Goal: Task Accomplishment & Management: Manage account settings

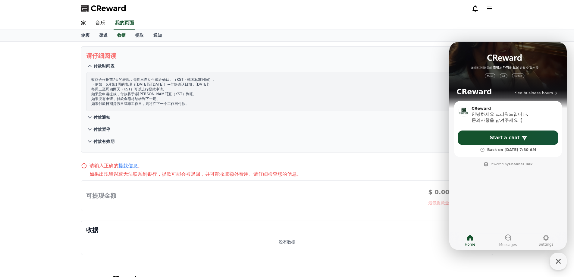
click at [104, 117] on font "付款通知" at bounding box center [101, 117] width 17 height 5
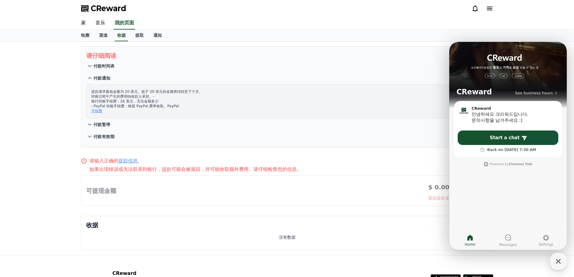
click at [99, 111] on font "手续费" at bounding box center [96, 111] width 11 height 4
click at [99, 125] on font "付款暂停" at bounding box center [101, 124] width 17 height 5
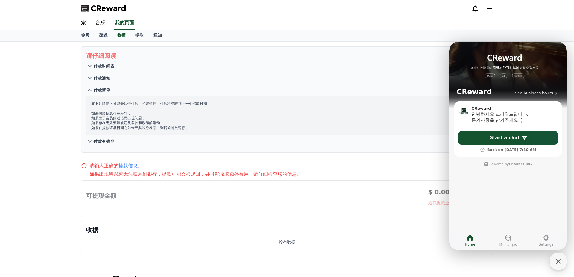
click at [103, 142] on font "付款有效期" at bounding box center [103, 141] width 21 height 5
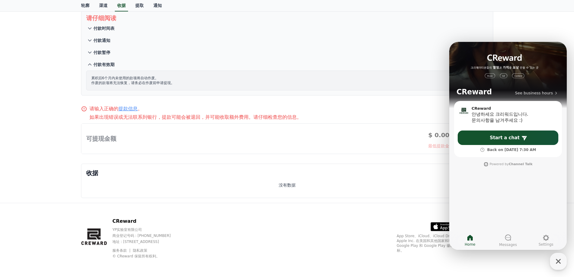
scroll to position [39, 0]
click at [103, 143] on div at bounding box center [287, 138] width 412 height 30
click at [112, 138] on div at bounding box center [287, 138] width 412 height 30
click at [113, 134] on div at bounding box center [287, 138] width 412 height 30
drag, startPoint x: 283, startPoint y: 60, endPoint x: 276, endPoint y: 60, distance: 6.9
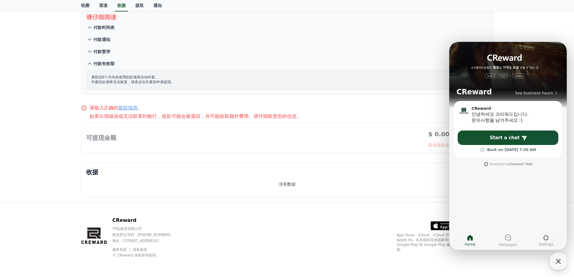
click at [283, 60] on button "付款有效期" at bounding box center [287, 64] width 402 height 12
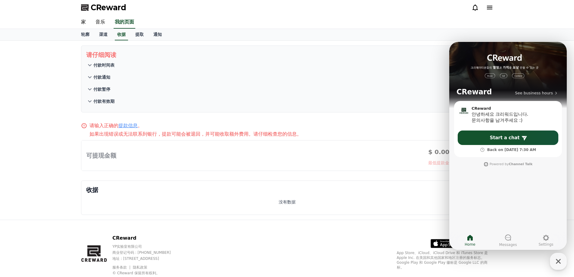
scroll to position [0, 0]
click at [106, 100] on font "付款有效期" at bounding box center [103, 102] width 21 height 5
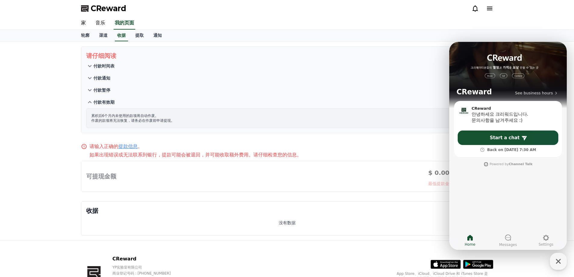
click at [106, 100] on font "付款有效期" at bounding box center [103, 102] width 21 height 5
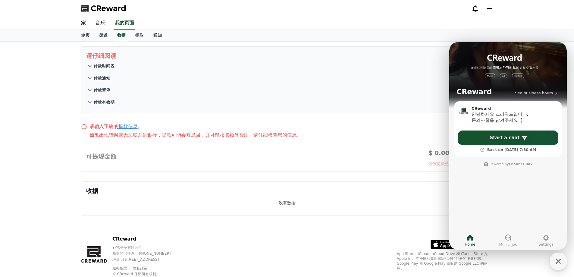
click at [111, 66] on font "付款时间表" at bounding box center [103, 66] width 21 height 5
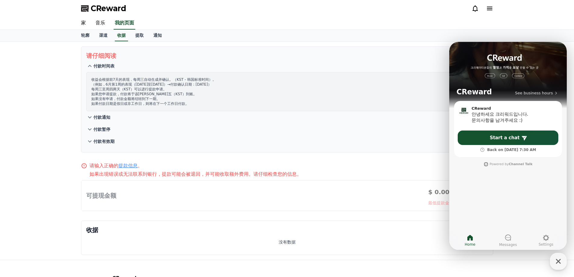
drag, startPoint x: 120, startPoint y: 93, endPoint x: 144, endPoint y: 93, distance: 23.8
click at [144, 93] on font "如果您申请提款，付款将于该[PERSON_NAME]五（KST）到账。" at bounding box center [144, 94] width 106 height 4
drag, startPoint x: 130, startPoint y: 89, endPoint x: 125, endPoint y: 90, distance: 5.9
click at [125, 90] on font "每周三至周四两天（KST）可以进行提款申请。" at bounding box center [129, 89] width 76 height 4
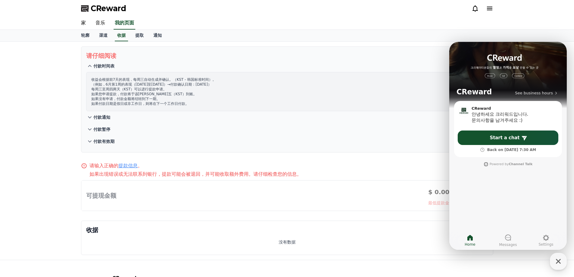
drag, startPoint x: 131, startPoint y: 77, endPoint x: 188, endPoint y: 79, distance: 57.3
click at [188, 79] on font "收益会根据前7天的表现，每周三自动生成并确认。（KST - 韩国标准时间）。" at bounding box center [153, 79] width 125 height 4
click at [140, 36] on font "提取" at bounding box center [139, 35] width 8 height 5
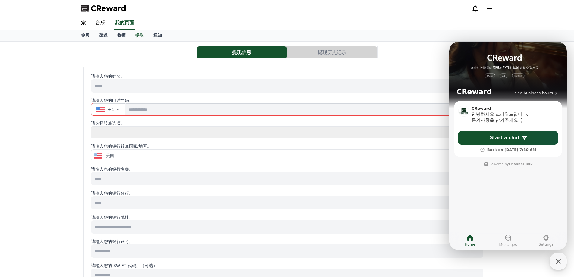
click at [123, 85] on input at bounding box center [287, 85] width 393 height 13
click at [112, 111] on font "+1" at bounding box center [111, 109] width 6 height 5
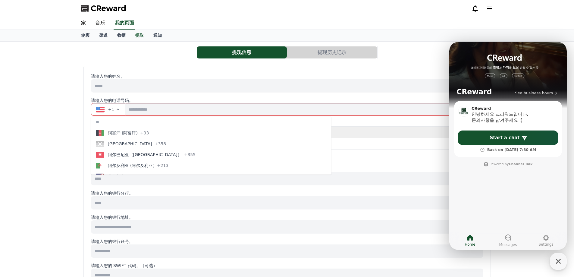
click at [112, 111] on font "+1" at bounding box center [111, 109] width 6 height 5
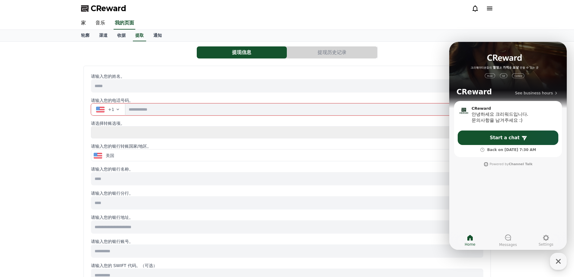
click at [115, 151] on button "美国" at bounding box center [287, 156] width 392 height 12
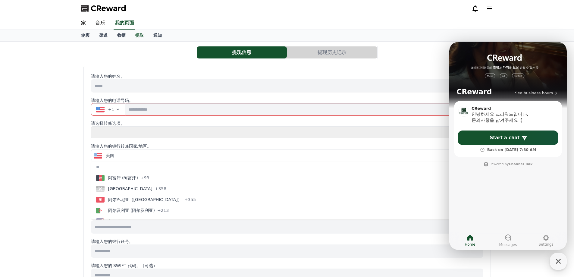
click at [115, 153] on div "美国" at bounding box center [285, 156] width 383 height 6
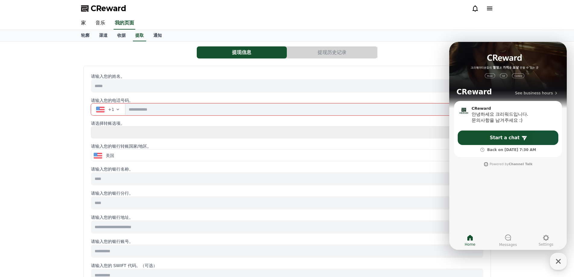
click at [114, 132] on select "**** **" at bounding box center [287, 132] width 393 height 12
select select "******"
click at [91, 126] on select "**** **" at bounding box center [287, 132] width 393 height 12
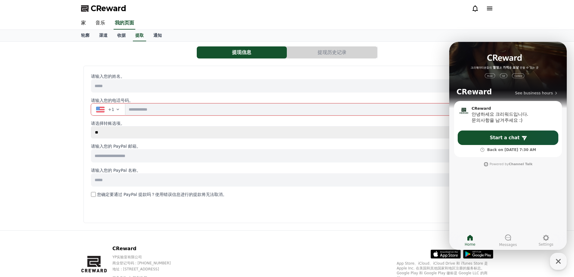
click at [119, 87] on input at bounding box center [287, 85] width 393 height 13
click at [155, 33] on font "通知" at bounding box center [157, 35] width 8 height 5
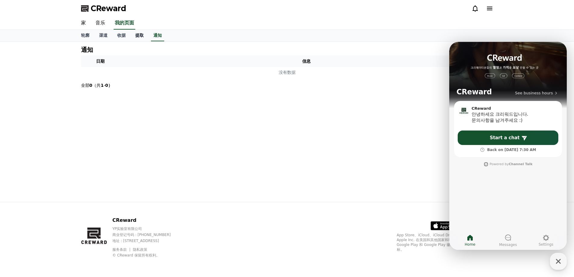
click at [133, 38] on link "提取" at bounding box center [140, 35] width 18 height 11
select select
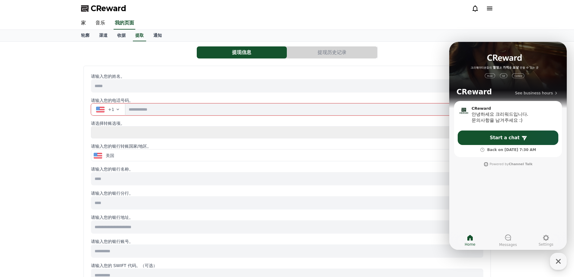
click at [104, 10] on font "CReward" at bounding box center [109, 8] width 36 height 8
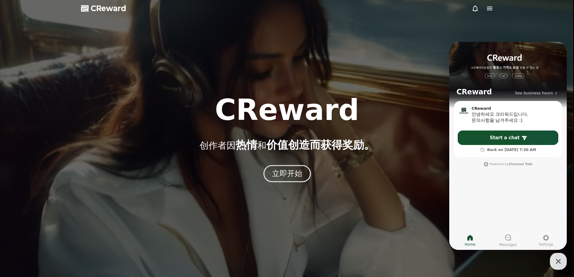
click at [268, 172] on button "立即开始" at bounding box center [288, 173] width 48 height 17
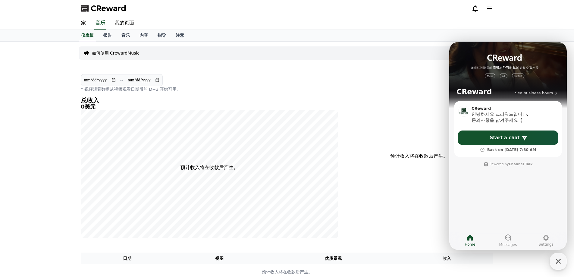
click at [109, 82] on input "**********" at bounding box center [100, 80] width 33 height 7
click at [116, 79] on input "**********" at bounding box center [100, 80] width 33 height 7
click at [560, 261] on icon "button" at bounding box center [558, 261] width 11 height 11
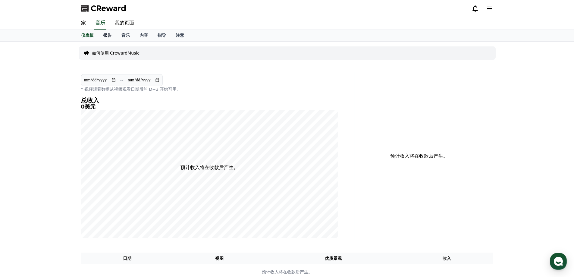
click at [110, 36] on font "报告" at bounding box center [107, 35] width 8 height 5
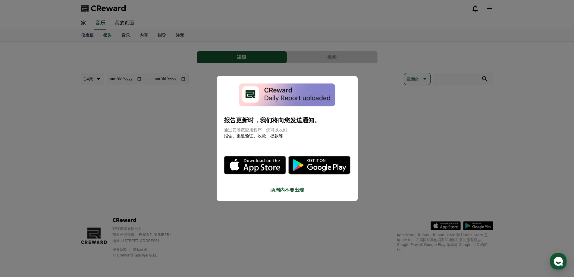
drag, startPoint x: 193, startPoint y: 193, endPoint x: 193, endPoint y: 189, distance: 3.6
click at [193, 193] on button "关闭模态框" at bounding box center [287, 138] width 574 height 277
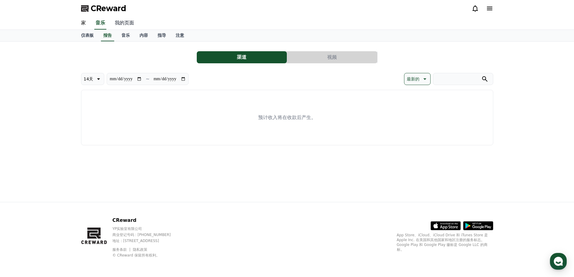
click at [122, 25] on font "我的页面" at bounding box center [124, 23] width 19 height 6
select select "**********"
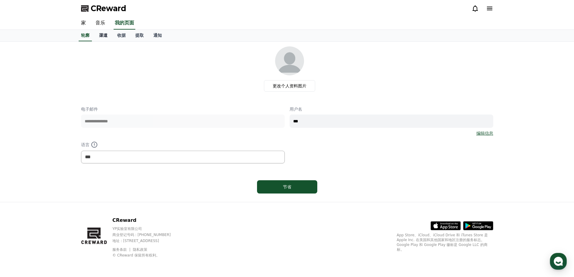
click at [105, 37] on font "渠道" at bounding box center [103, 35] width 8 height 5
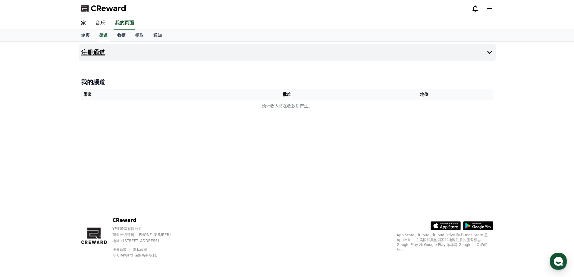
click at [217, 51] on button "注册通道" at bounding box center [287, 52] width 417 height 17
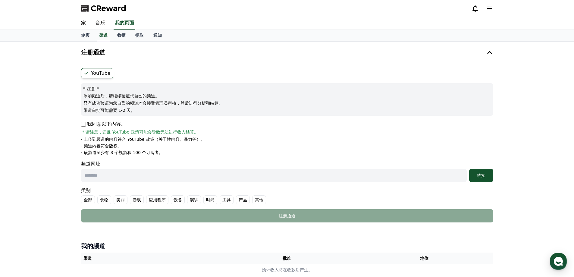
click at [101, 74] on font "YouTube" at bounding box center [101, 73] width 20 height 6
click at [103, 175] on input "text" at bounding box center [274, 175] width 386 height 13
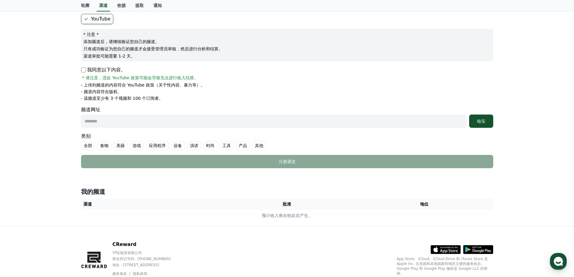
scroll to position [60, 0]
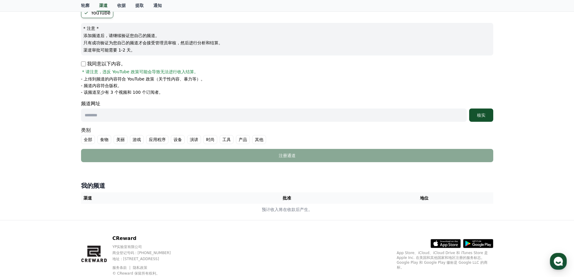
click at [83, 140] on label "全部" at bounding box center [88, 139] width 14 height 9
click at [92, 142] on font "全部" at bounding box center [95, 139] width 8 height 5
click at [87, 141] on font "全部" at bounding box center [88, 139] width 8 height 5
click at [109, 112] on input "text" at bounding box center [274, 115] width 386 height 13
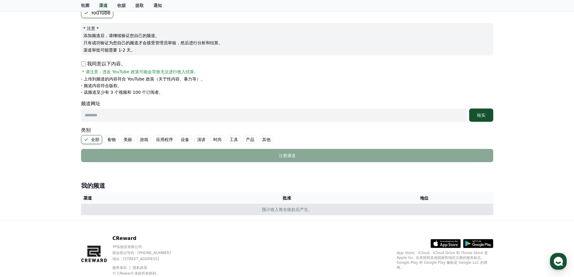
drag, startPoint x: 315, startPoint y: 210, endPoint x: 252, endPoint y: 208, distance: 62.2
click at [252, 208] on td "预计收入将在收款后产生。" at bounding box center [287, 209] width 413 height 11
drag, startPoint x: 256, startPoint y: 207, endPoint x: 328, endPoint y: 208, distance: 71.8
click at [328, 208] on td "预计收入将在收款后产生。" at bounding box center [287, 209] width 413 height 11
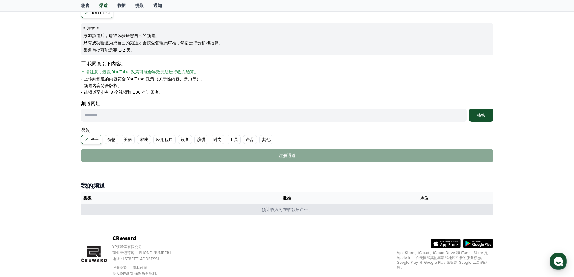
click at [328, 208] on td "预计收入将在收款后产生。" at bounding box center [287, 209] width 413 height 11
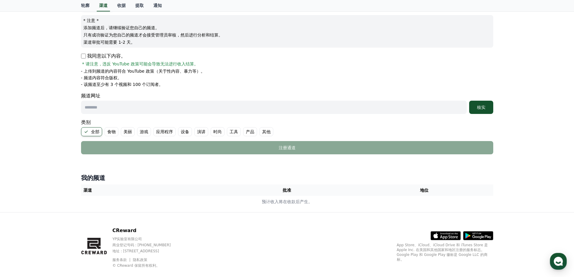
scroll to position [78, 0]
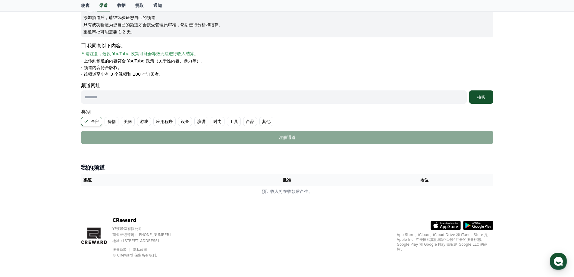
click at [141, 249] on font "隐私政策" at bounding box center [140, 250] width 14 height 4
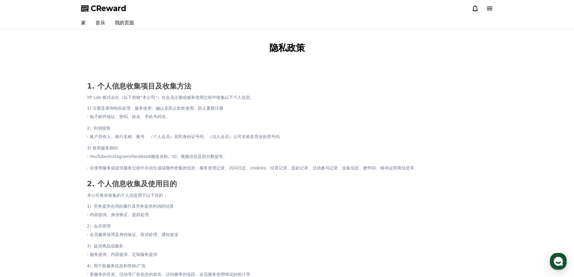
drag, startPoint x: 102, startPoint y: 130, endPoint x: 113, endPoint y: 129, distance: 11.8
click at [113, 129] on li "2）利润提取 - 账户持有人、银行名称、账号、（个人会员）居民身份证号码、（法人会员）公司名称及营业执照号码" at bounding box center [287, 132] width 400 height 17
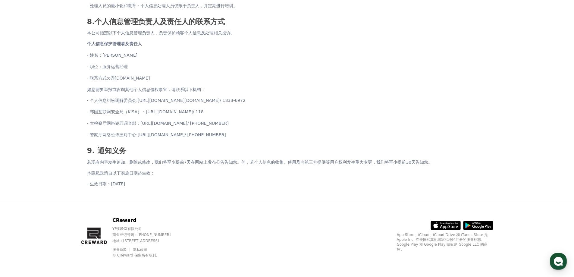
scroll to position [702, 0]
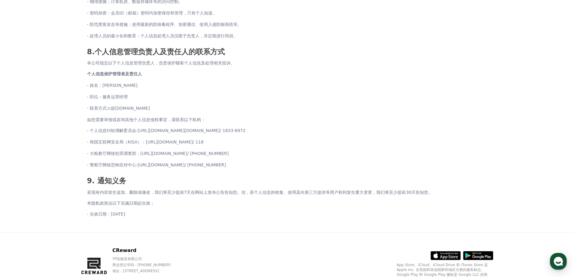
click at [145, 110] on font "c@[DOMAIN_NAME]" at bounding box center [129, 108] width 42 height 5
drag, startPoint x: 154, startPoint y: 110, endPoint x: 109, endPoint y: 111, distance: 44.9
click at [109, 111] on li "- 联系方式: c@[DOMAIN_NAME]" at bounding box center [287, 108] width 400 height 8
copy font "c@[DOMAIN_NAME]"
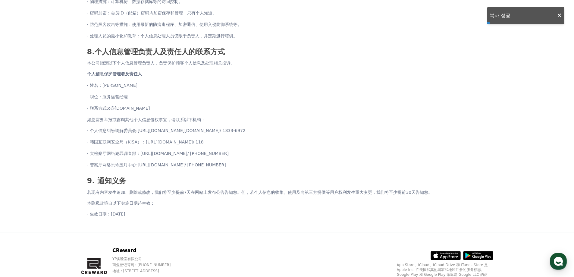
click at [145, 100] on li "- 职位：服务运营经理" at bounding box center [287, 97] width 400 height 8
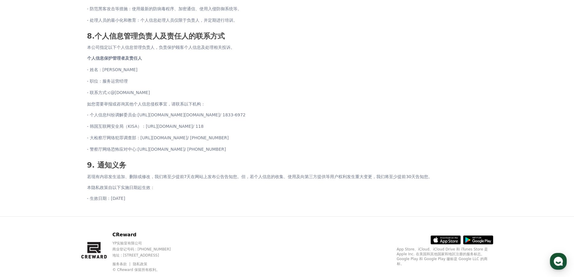
scroll to position [724, 0]
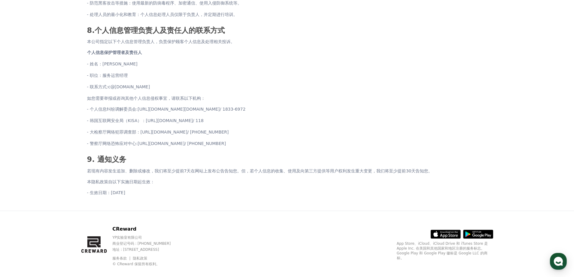
drag, startPoint x: 188, startPoint y: 87, endPoint x: 187, endPoint y: 82, distance: 4.8
click at [188, 84] on li "- 联系方式: c@[DOMAIN_NAME]" at bounding box center [287, 87] width 400 height 8
drag, startPoint x: 165, startPoint y: 89, endPoint x: 109, endPoint y: 86, distance: 55.9
click at [109, 86] on li "- 联系方式: c@[DOMAIN_NAME]" at bounding box center [287, 87] width 400 height 8
copy font "c@[DOMAIN_NAME]"
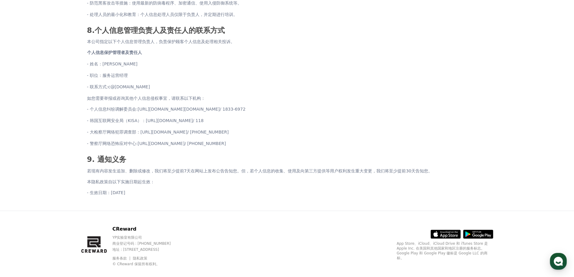
click at [140, 87] on font "c@[DOMAIN_NAME]" at bounding box center [129, 86] width 42 height 5
copy font "c@[DOMAIN_NAME]"
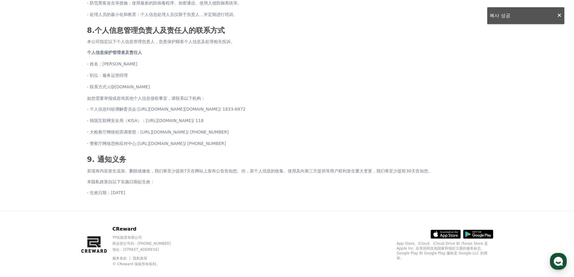
click at [174, 80] on li "- 职位：服务运营经理" at bounding box center [287, 75] width 400 height 8
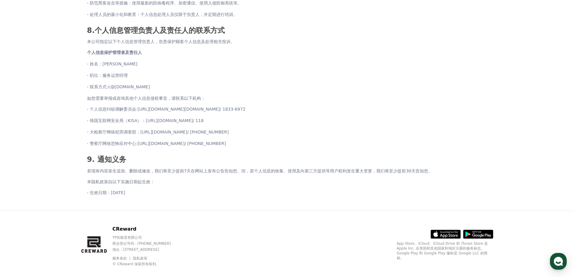
drag, startPoint x: 161, startPoint y: 88, endPoint x: 109, endPoint y: 85, distance: 52.3
click at [109, 85] on li "- 联系方式: c@[DOMAIN_NAME]" at bounding box center [287, 87] width 400 height 8
copy font "c@[DOMAIN_NAME]"
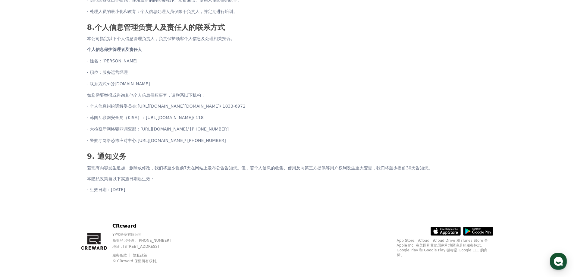
scroll to position [732, 0]
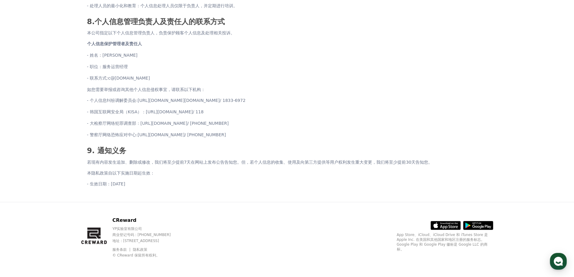
click at [121, 252] on font "服务条款" at bounding box center [119, 250] width 14 height 4
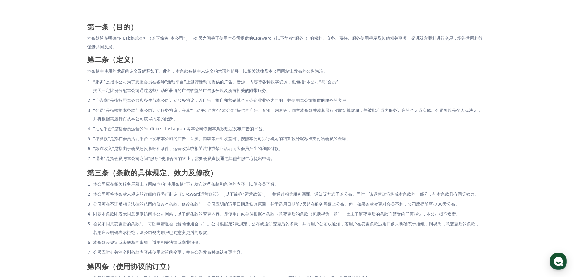
scroll to position [57, 0]
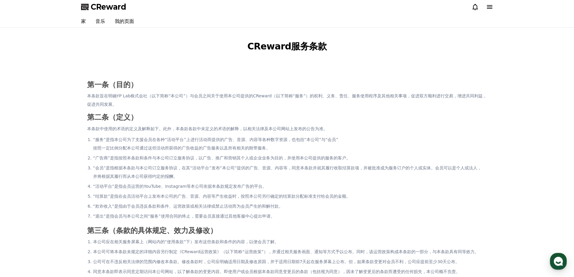
scroll to position [0, 0]
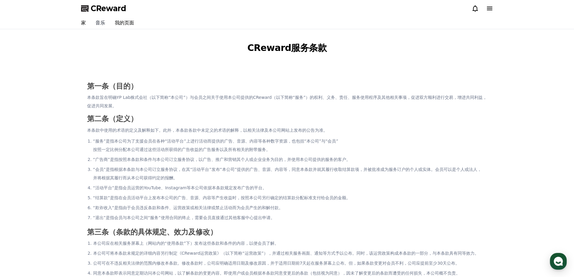
click at [100, 24] on font "音乐" at bounding box center [101, 23] width 10 height 6
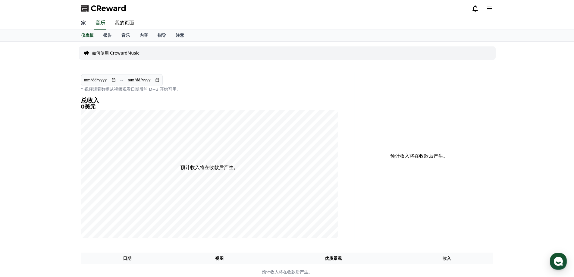
click at [82, 24] on font "家" at bounding box center [83, 23] width 5 height 6
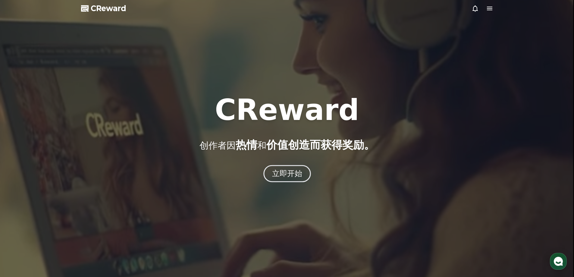
click at [297, 176] on font "立即开始" at bounding box center [287, 173] width 30 height 9
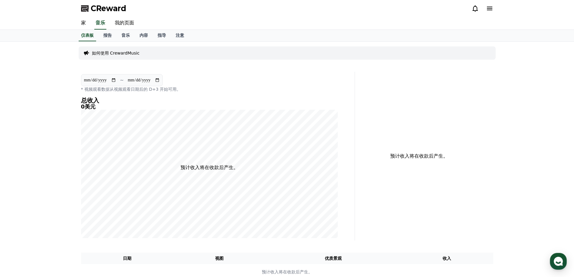
drag, startPoint x: 93, startPoint y: 89, endPoint x: 182, endPoint y: 93, distance: 89.1
click at [182, 93] on div "**********" at bounding box center [210, 156] width 262 height 169
drag, startPoint x: 173, startPoint y: 90, endPoint x: 179, endPoint y: 90, distance: 6.3
click at [178, 90] on font "* 视频观看数据从视频观看日期后的 D+3 开始可用。" at bounding box center [131, 89] width 100 height 5
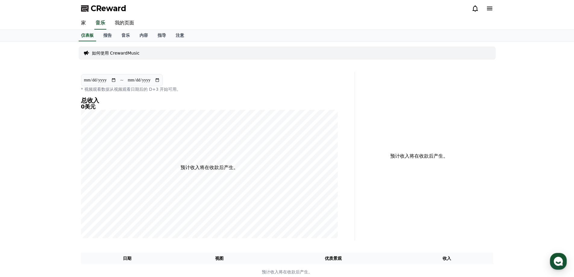
click at [179, 90] on font "* 视频观看数据从视频观看日期后的 D+3 开始可用。" at bounding box center [131, 89] width 100 height 5
click at [324, 60] on div "如何使用 CrewardMusic" at bounding box center [287, 53] width 417 height 18
click at [109, 36] on font "报告" at bounding box center [107, 35] width 8 height 5
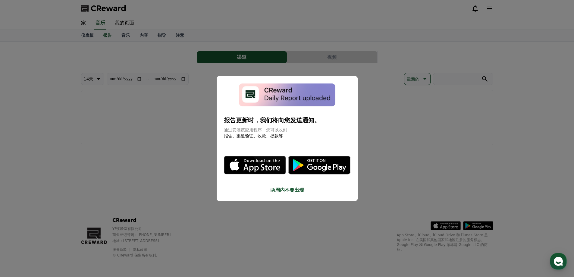
click at [147, 163] on button "关闭模态框" at bounding box center [287, 138] width 574 height 277
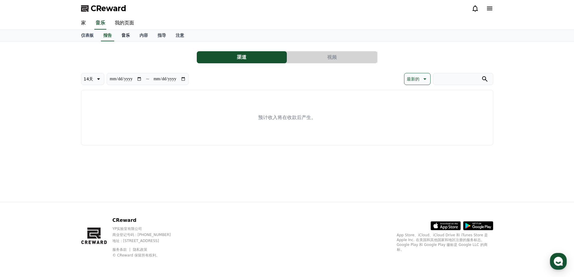
click at [125, 33] on font "音乐" at bounding box center [126, 35] width 8 height 5
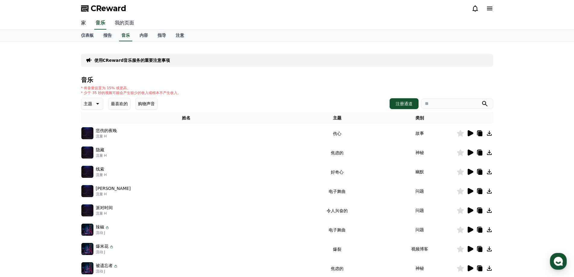
click at [122, 25] on font "我的页面" at bounding box center [124, 23] width 19 height 6
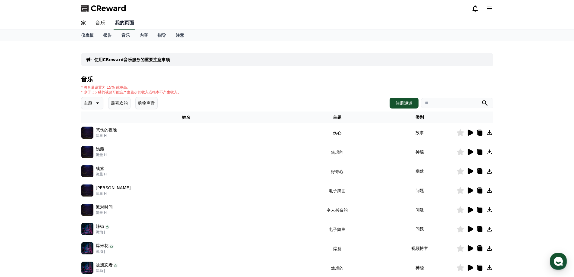
select select "**********"
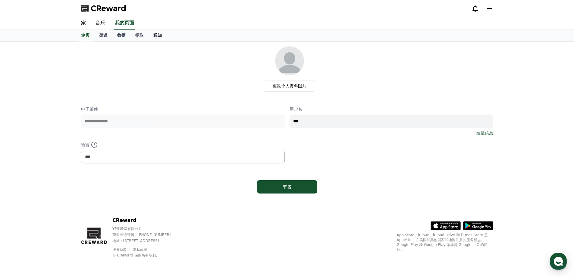
click at [154, 35] on font "通知" at bounding box center [157, 35] width 8 height 5
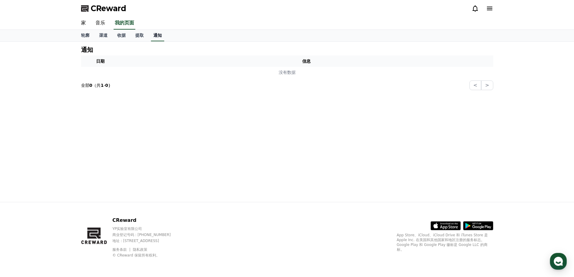
click at [154, 35] on font "通知" at bounding box center [157, 35] width 8 height 5
click at [100, 23] on font "音乐" at bounding box center [101, 23] width 10 height 6
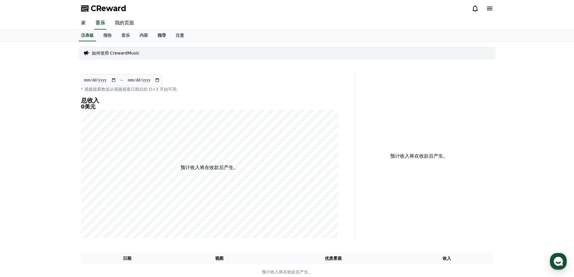
click at [158, 35] on font "指导" at bounding box center [162, 35] width 8 height 5
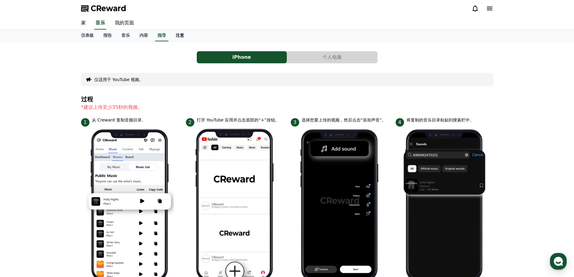
click at [178, 35] on font "注意" at bounding box center [180, 35] width 8 height 5
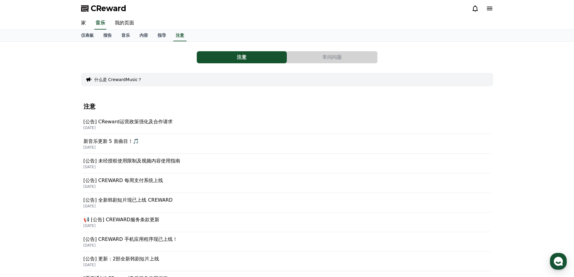
click at [325, 59] on font "常问问题" at bounding box center [332, 57] width 19 height 6
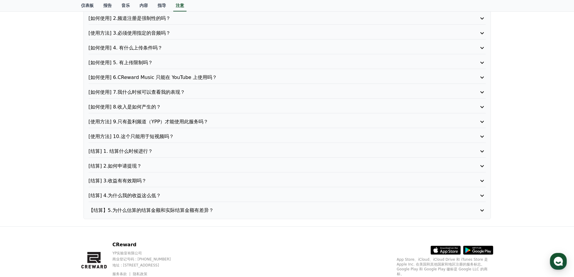
scroll to position [105, 0]
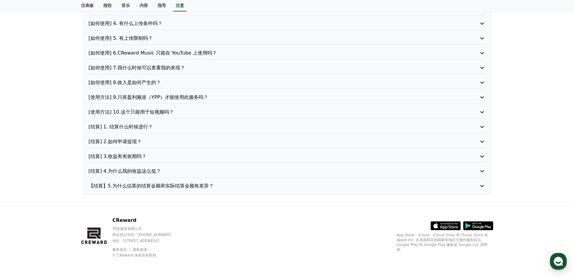
click at [482, 173] on icon at bounding box center [482, 171] width 7 height 7
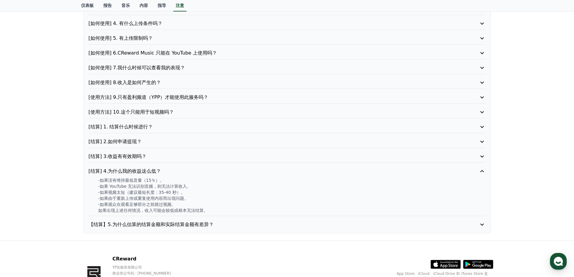
click at [482, 173] on icon at bounding box center [482, 171] width 7 height 7
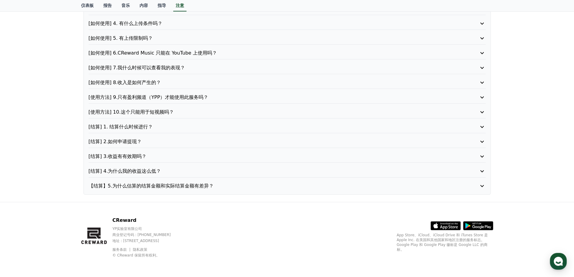
click at [483, 153] on icon at bounding box center [482, 156] width 7 height 7
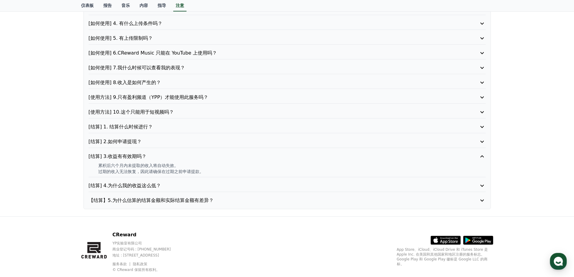
click at [483, 153] on icon at bounding box center [482, 156] width 7 height 7
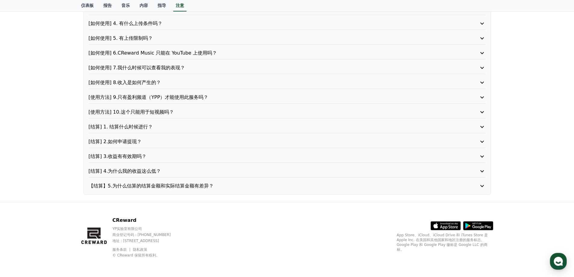
click at [483, 138] on icon at bounding box center [482, 141] width 7 height 7
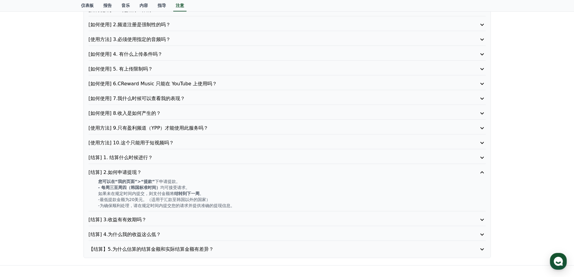
scroll to position [14, 0]
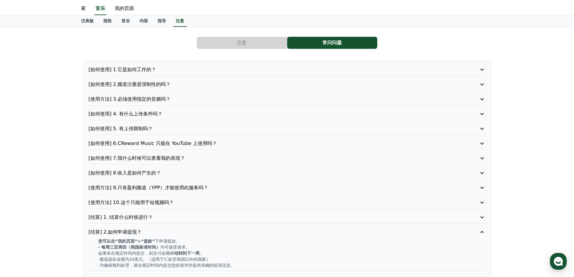
click at [181, 129] on p "[如何使用] 5. 有上传限制吗？" at bounding box center [272, 128] width 366 height 7
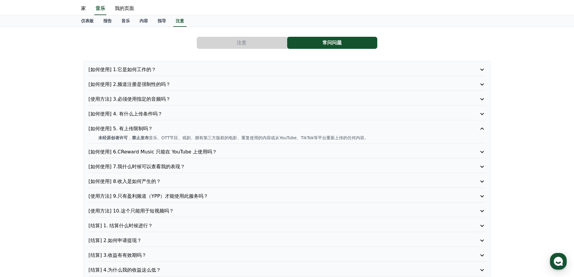
click at [181, 126] on p "[如何使用] 5. 有上传限制吗？" at bounding box center [272, 128] width 366 height 7
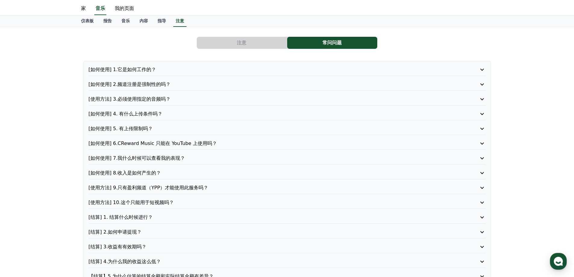
click at [176, 143] on font "[如何使用] 6.CReward Music 只能在 YouTube 上使用吗？" at bounding box center [153, 144] width 129 height 6
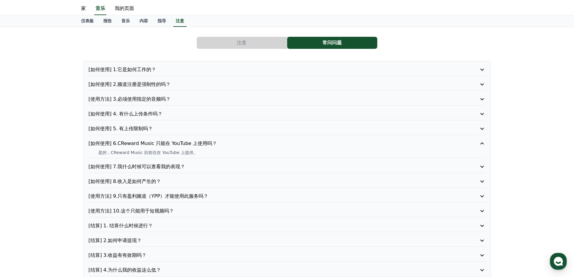
click at [176, 143] on font "[如何使用] 6.CReward Music 只能在 YouTube 上使用吗？" at bounding box center [153, 144] width 129 height 6
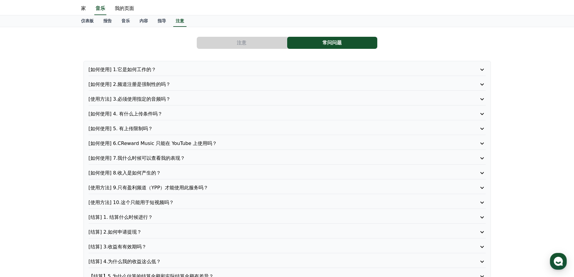
click at [174, 157] on font "[如何使用] 7.我什么时候可以查看我的表现？" at bounding box center [137, 158] width 97 height 6
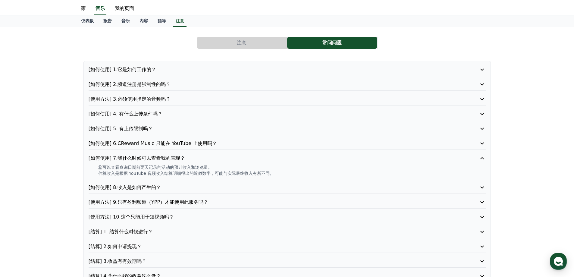
click at [174, 157] on font "[如何使用] 7.我什么时候可以查看我的表现？" at bounding box center [137, 158] width 97 height 6
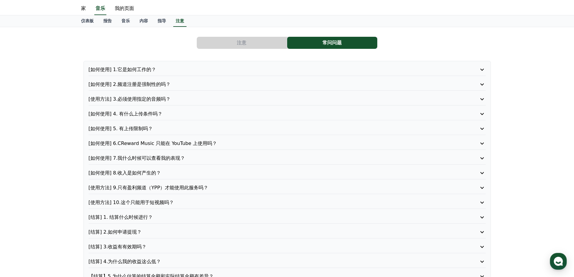
click at [154, 174] on font "[如何使用] 8.收入是如何产生的？" at bounding box center [125, 173] width 73 height 6
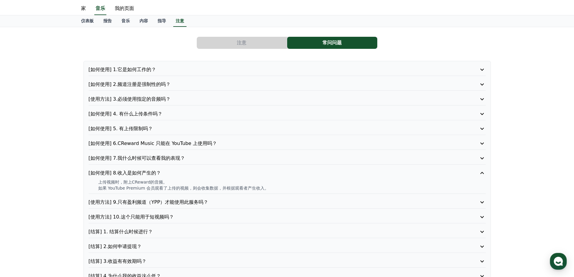
click at [153, 173] on font "[如何使用] 8.收入是如何产生的？" at bounding box center [125, 173] width 73 height 6
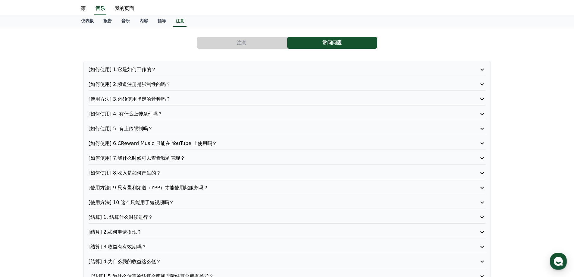
click at [154, 187] on font "[使用方法] 9.只有盈利频道（YPP）才能使用此服务吗？" at bounding box center [149, 188] width 120 height 6
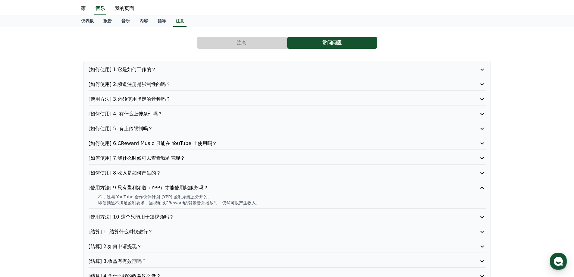
click at [150, 188] on font "[使用方法] 9.只有盈利频道（YPP）才能使用此服务吗？" at bounding box center [149, 188] width 120 height 6
click at [156, 220] on font "[使用方法] 10.这个只能用于短视频吗？" at bounding box center [131, 217] width 85 height 6
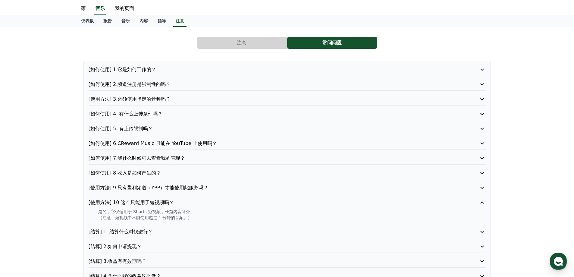
click at [157, 201] on font "[使用方法] 10.这个只能用于短视频吗？" at bounding box center [131, 203] width 85 height 6
click at [168, 184] on div "[如何使用] 1.它是如何工作的？ [如何使用] 2.频道注册是强制性的吗？ [使用方法] 3.必须使用指定的音频吗？ [如何使用] 4. 有什么上传条件吗？…" at bounding box center [288, 173] width 408 height 224
click at [168, 186] on font "[使用方法] 9.只有盈利频道（YPP）才能使用此服务吗？" at bounding box center [149, 188] width 120 height 6
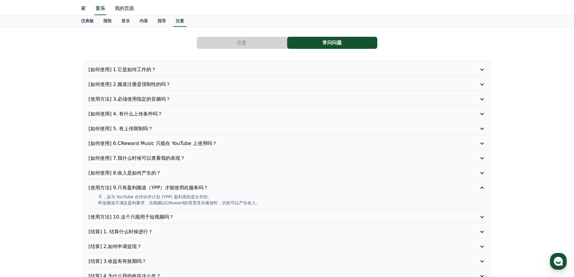
click at [168, 186] on font "[使用方法] 9.只有盈利频道（YPP）才能使用此服务吗？" at bounding box center [149, 188] width 120 height 6
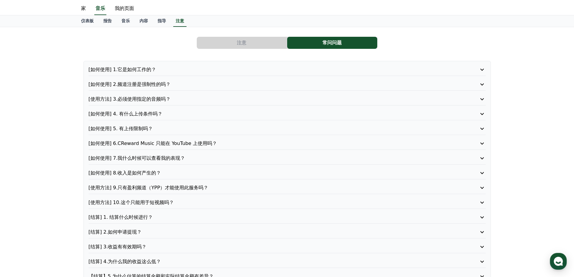
click at [138, 174] on font "[如何使用] 8.收入是如何产生的？" at bounding box center [125, 173] width 73 height 6
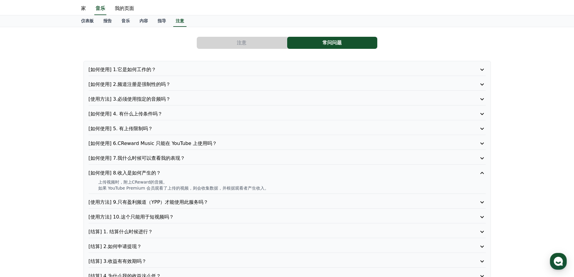
click at [136, 171] on font "[如何使用] 8.收入是如何产生的？" at bounding box center [125, 173] width 73 height 6
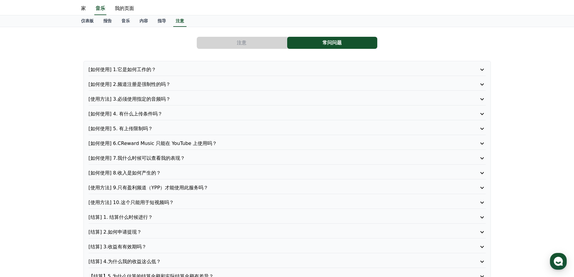
click at [134, 186] on font "[使用方法] 9.只有盈利频道（YPP）才能使用此服务吗？" at bounding box center [149, 188] width 120 height 6
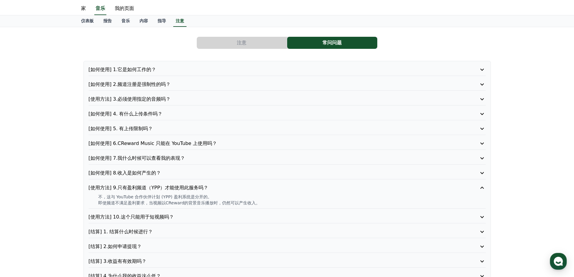
click at [134, 186] on font "[使用方法] 9.只有盈利频道（YPP）才能使用此服务吗？" at bounding box center [149, 188] width 120 height 6
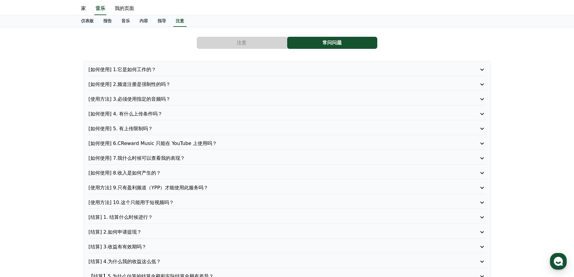
click at [125, 128] on font "[如何使用] 5. 有上传限制吗？" at bounding box center [121, 129] width 65 height 6
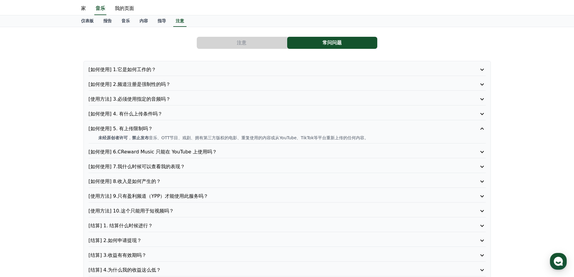
click at [125, 126] on font "[如何使用] 5. 有上传限制吗？" at bounding box center [121, 129] width 65 height 6
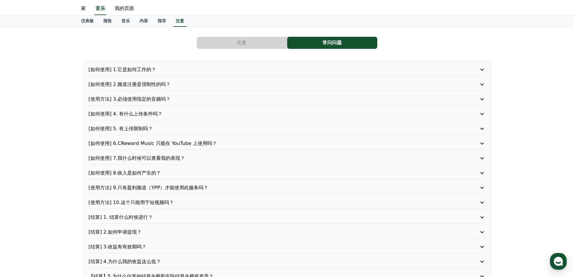
click at [135, 113] on font "[如何使用] 4. 有什么上传条件吗？" at bounding box center [126, 114] width 74 height 6
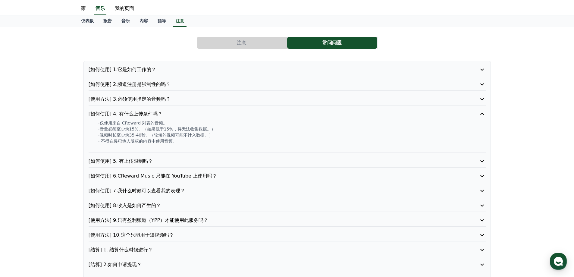
click at [135, 113] on font "[如何使用] 4. 有什么上传条件吗？" at bounding box center [126, 114] width 74 height 6
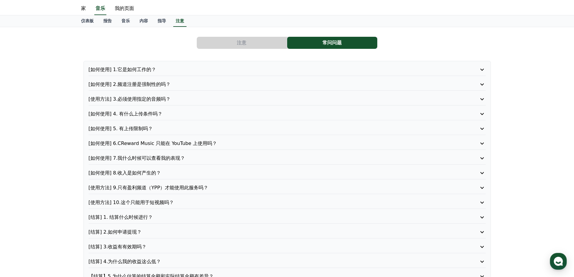
click at [141, 100] on font "[使用方法] 3.必须使用指定的音频吗？" at bounding box center [130, 99] width 82 height 6
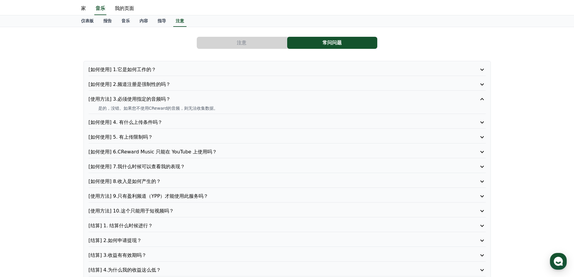
click at [141, 102] on font "[使用方法] 3.必须使用指定的音频吗？" at bounding box center [130, 99] width 82 height 6
click at [139, 119] on font "[如何使用] 4. 有什么上传条件吗？" at bounding box center [126, 122] width 74 height 6
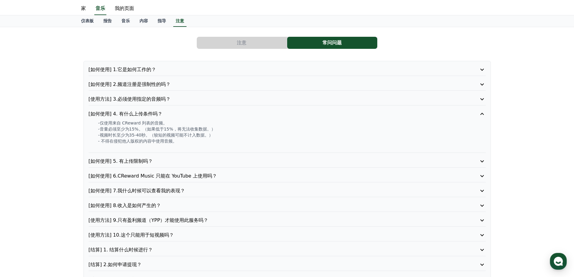
click at [139, 115] on font "[如何使用] 4. 有什么上传条件吗？" at bounding box center [126, 114] width 74 height 6
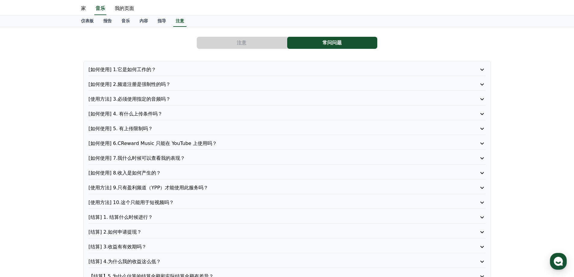
click at [146, 83] on font "[如何使用] 2.频道注册是强制性的吗？" at bounding box center [130, 84] width 82 height 6
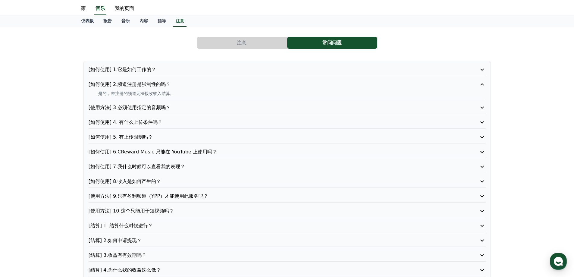
click at [146, 83] on font "[如何使用] 2.频道注册是强制性的吗？" at bounding box center [130, 84] width 82 height 6
click at [141, 72] on font "[如何使用] 1.它是如何工作的？" at bounding box center [123, 70] width 68 height 6
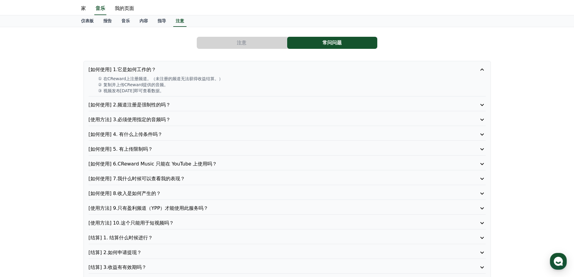
click at [144, 68] on font "[如何使用] 1.它是如何工作的？" at bounding box center [123, 70] width 68 height 6
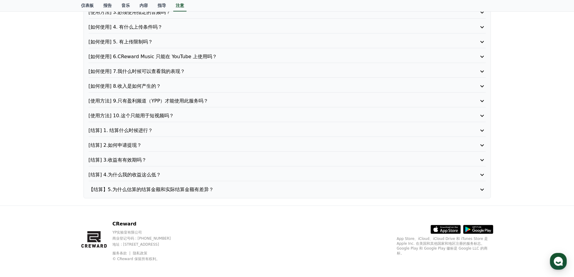
scroll to position [105, 0]
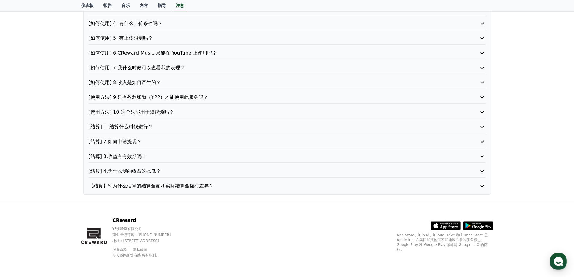
click at [130, 189] on p "【结算】5.为什么估算的结算金额和实际结算金额有差异？" at bounding box center [272, 185] width 366 height 7
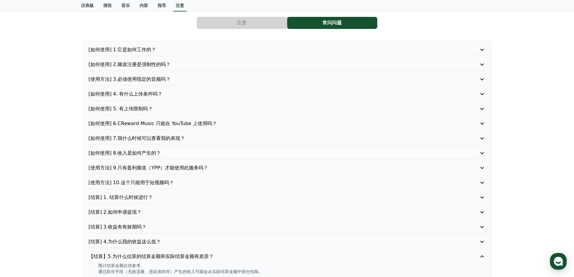
scroll to position [29, 0]
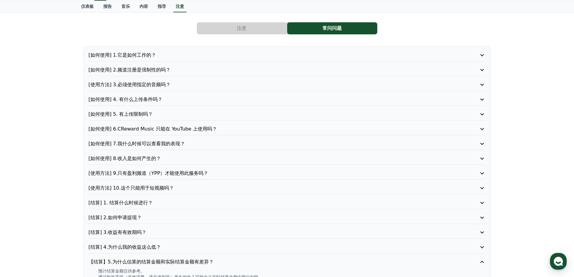
click at [134, 101] on font "[如何使用] 4. 有什么上传条件吗？" at bounding box center [126, 99] width 74 height 6
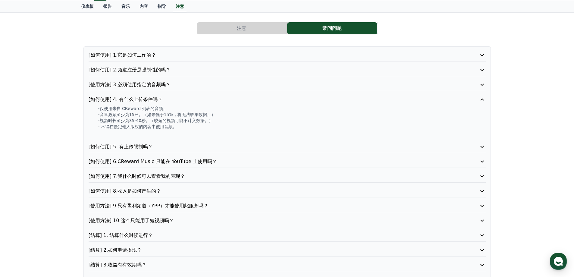
click at [147, 87] on font "[使用方法] 3.必须使用指定的音频吗？" at bounding box center [130, 85] width 82 height 6
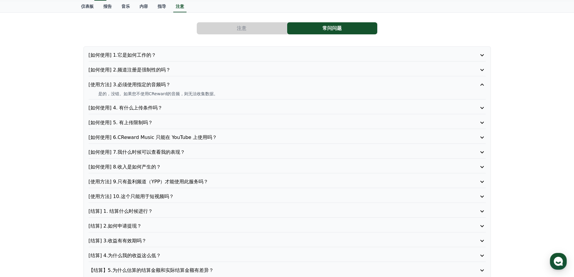
click at [149, 71] on font "[如何使用] 2.频道注册是强制性的吗？" at bounding box center [130, 70] width 82 height 6
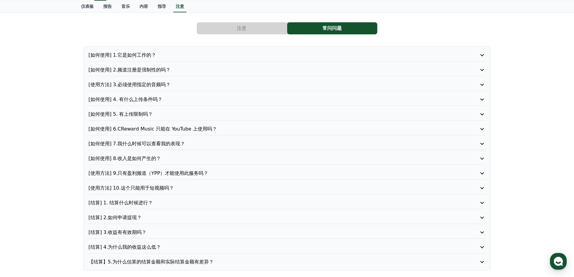
click at [138, 141] on font "[如何使用] 7.我什么时候可以查看我的表现？" at bounding box center [137, 144] width 97 height 6
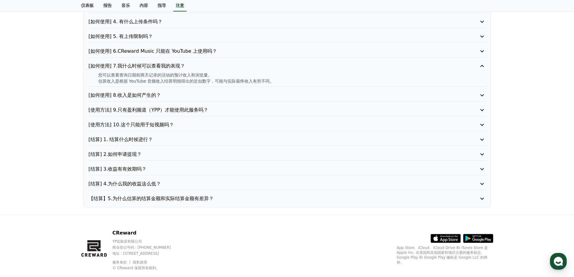
scroll to position [119, 0]
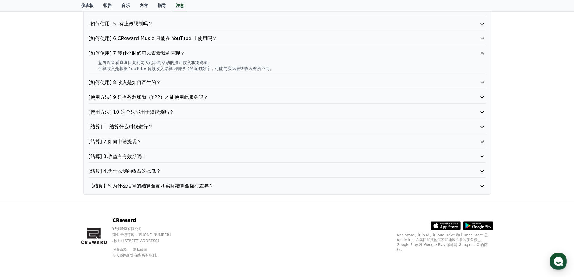
click at [123, 125] on font "[结算] 1. 结算什么时候进行？" at bounding box center [121, 127] width 65 height 6
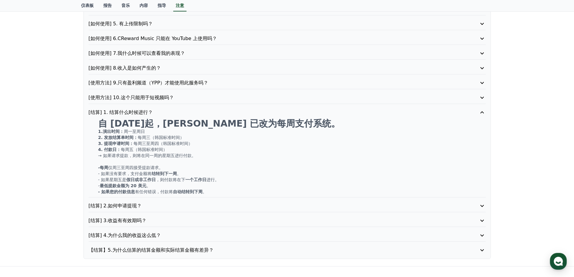
drag, startPoint x: 139, startPoint y: 138, endPoint x: 146, endPoint y: 137, distance: 7.3
click at [146, 137] on font "每周三（韩国标准时间）" at bounding box center [161, 137] width 46 height 5
drag, startPoint x: 135, startPoint y: 138, endPoint x: 149, endPoint y: 135, distance: 14.0
click at [149, 135] on p "2. 发放结算单时间： 每周三（韩国标准时间）" at bounding box center [292, 137] width 388 height 6
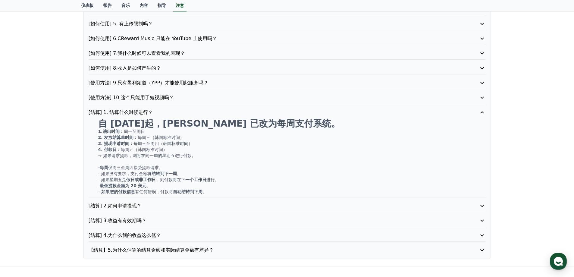
click at [140, 144] on font "每周三至周四（韩国标准时间）" at bounding box center [163, 143] width 59 height 5
drag, startPoint x: 118, startPoint y: 147, endPoint x: 137, endPoint y: 149, distance: 19.4
click at [137, 149] on p "4. 付款日： 每周五（韩国标准时间）" at bounding box center [292, 150] width 388 height 6
drag, startPoint x: 101, startPoint y: 191, endPoint x: 204, endPoint y: 191, distance: 103.1
click at [204, 191] on p "- 如果您的付款信息 有任何错误 ，付款将 自动结转到下周 。" at bounding box center [292, 192] width 388 height 6
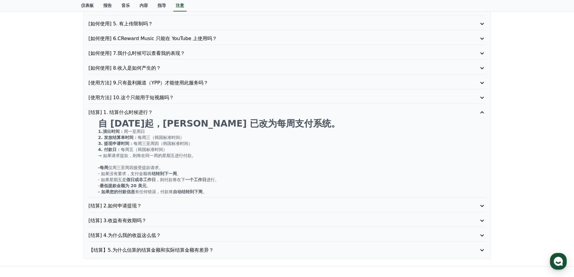
click at [204, 191] on font "。" at bounding box center [205, 191] width 4 height 5
drag, startPoint x: 203, startPoint y: 192, endPoint x: 102, endPoint y: 191, distance: 100.4
click at [102, 191] on p "- 如果您的付款信息 有任何错误 ，付款将 自动结转到下周 。" at bounding box center [292, 192] width 388 height 6
click at [103, 184] on font "最低提款金额为 20 美元" at bounding box center [123, 185] width 47 height 5
drag, startPoint x: 100, startPoint y: 181, endPoint x: 286, endPoint y: 193, distance: 186.7
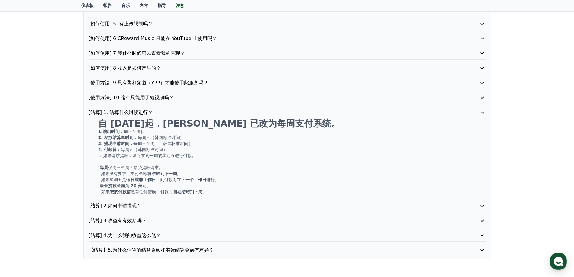
click at [284, 192] on div "自 [DATE]起，[PERSON_NAME] 已改为每周支付系统。 1.演出时间： [PERSON_NAME]周日 2. 发放结算单时间： 每周三（韩国标准…" at bounding box center [287, 157] width 397 height 76
click at [286, 193] on p "- 如果您的付款信息 有任何错误 ，付款将 自动结转到下周 。" at bounding box center [292, 192] width 388 height 6
drag, startPoint x: 236, startPoint y: 121, endPoint x: 292, endPoint y: 129, distance: 56.0
click at [292, 129] on font "自 [DATE]起，[PERSON_NAME] 已改为每周支付系统。" at bounding box center [219, 123] width 242 height 11
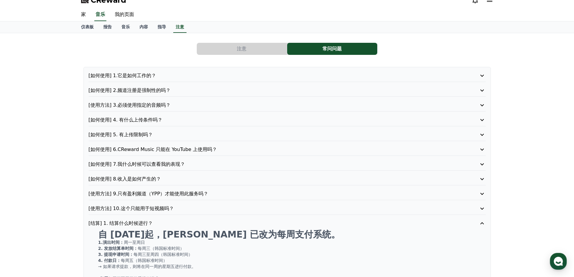
scroll to position [0, 0]
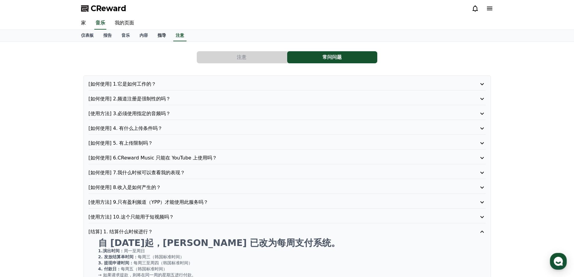
click at [158, 40] on link "指导" at bounding box center [162, 35] width 18 height 11
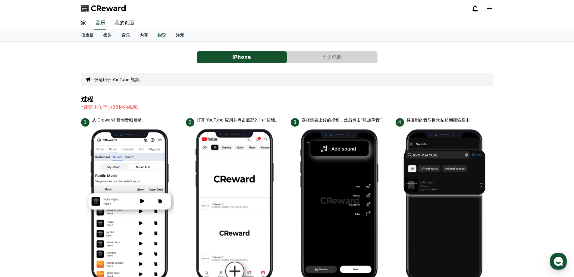
click at [144, 33] on font "内容" at bounding box center [144, 35] width 8 height 5
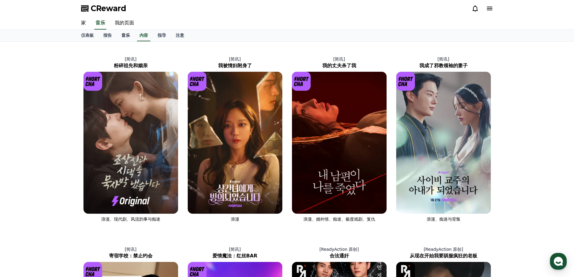
click at [126, 37] on font "音乐" at bounding box center [126, 35] width 8 height 5
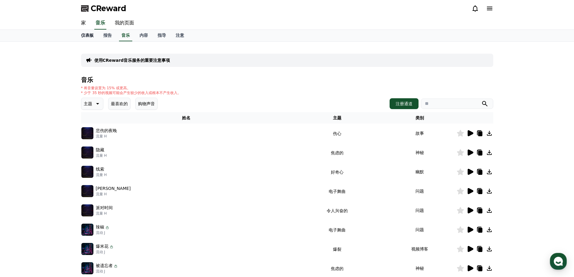
click at [94, 36] on link "仪表板" at bounding box center [87, 35] width 22 height 11
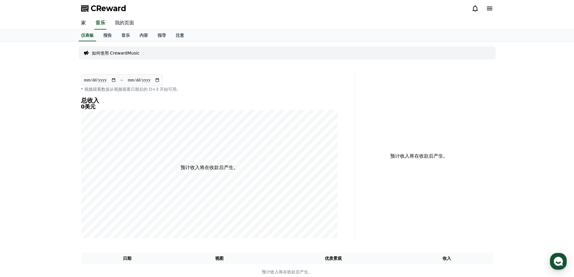
click at [122, 22] on font "我的页面" at bounding box center [124, 23] width 19 height 6
select select "**********"
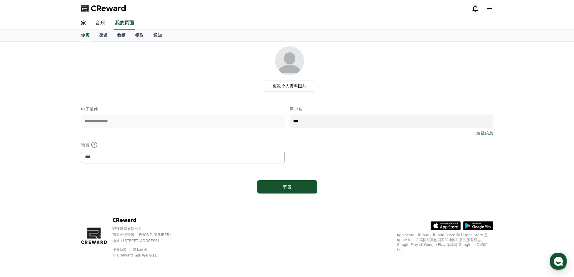
click at [135, 37] on link "提取" at bounding box center [140, 35] width 18 height 11
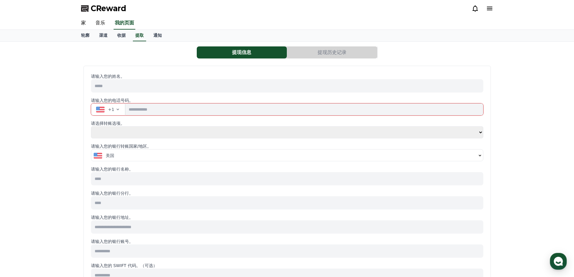
click at [512, 242] on div "提现信息 提现历史记录 请输入您的姓名。 请输入您的电话号码。 +1 请选择转账选项。 **** ** 请输入您的银行转账国家/地区。 美国 请输入您的银行名…" at bounding box center [287, 271] width 574 height 458
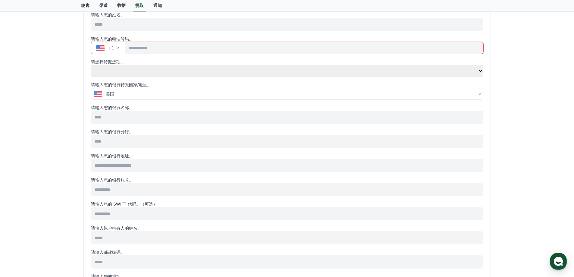
scroll to position [60, 0]
click at [147, 114] on input at bounding box center [287, 118] width 393 height 13
click at [145, 145] on input at bounding box center [287, 142] width 393 height 13
click at [139, 167] on input at bounding box center [287, 166] width 393 height 13
click at [142, 122] on input at bounding box center [287, 118] width 393 height 13
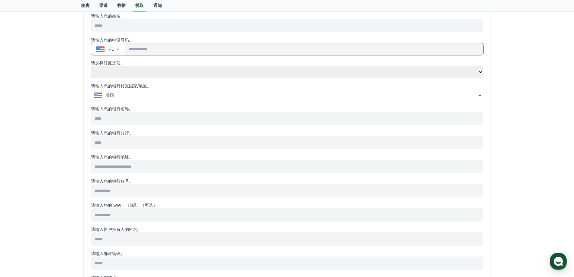
click at [141, 95] on div "美国" at bounding box center [285, 95] width 383 height 6
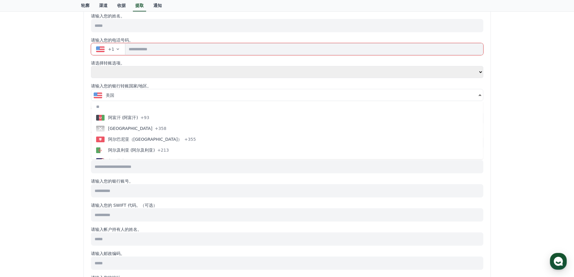
click at [141, 73] on select "**** **" at bounding box center [287, 72] width 393 height 12
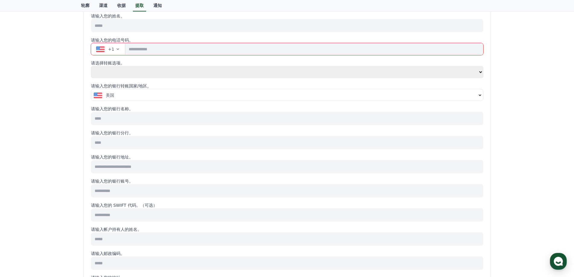
select select "******"
click at [91, 78] on select "**** **" at bounding box center [287, 72] width 393 height 12
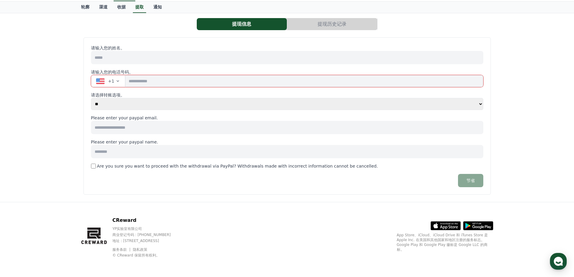
scroll to position [28, 0]
click at [134, 128] on input at bounding box center [287, 127] width 393 height 13
drag, startPoint x: 163, startPoint y: 131, endPoint x: 20, endPoint y: 119, distance: 143.2
click at [20, 119] on div "提现信息 提现历史记录 请输入您的姓名。 请输入您的电话号码。 +1 请选择转账选项。 **** ** 请输入您的 PayPal 邮箱。 请输入您的 PayP…" at bounding box center [287, 107] width 574 height 189
click at [108, 148] on input at bounding box center [287, 151] width 393 height 13
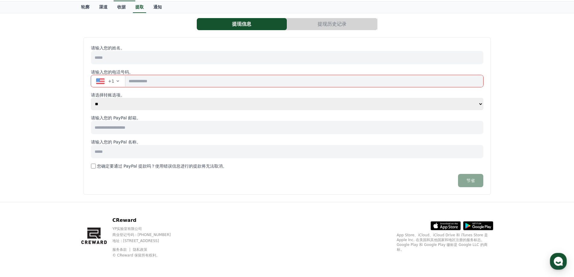
click at [122, 128] on input at bounding box center [287, 127] width 393 height 13
click at [119, 61] on input at bounding box center [287, 57] width 393 height 13
drag, startPoint x: 146, startPoint y: 129, endPoint x: 17, endPoint y: 139, distance: 128.5
click at [17, 139] on div "提现信息 提现历史记录 请输入您的姓名。 请输入您的电话号码。 +1 请选择转账选项。 **** ** 请输入您的 PayPal 邮箱。 请输入您的 PayP…" at bounding box center [287, 107] width 574 height 189
click at [20, 137] on div "提现信息 提现历史记录 请输入您的姓名。 请输入您的电话号码。 +1 请选择转账选项。 **** ** 请输入您的 PayPal 邮箱。 请输入您的 PayP…" at bounding box center [287, 107] width 574 height 189
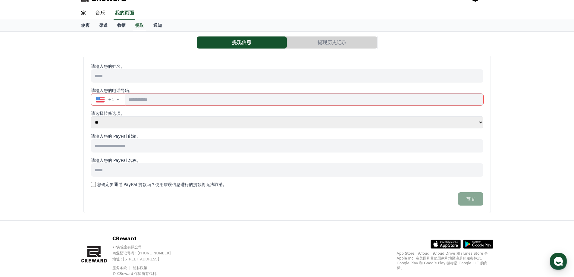
scroll to position [0, 0]
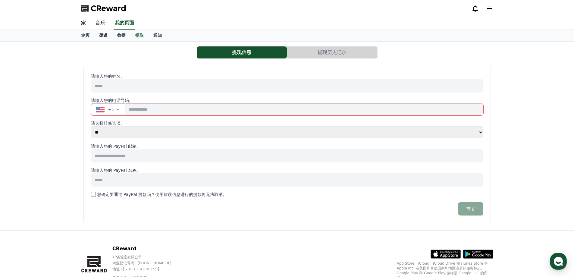
click at [103, 36] on font "渠道" at bounding box center [103, 35] width 8 height 5
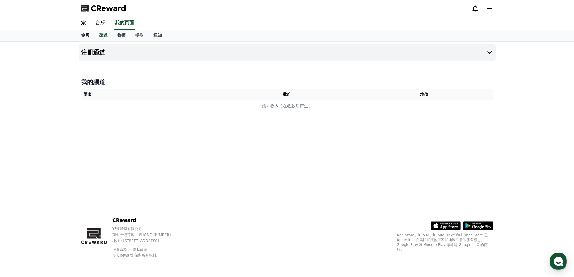
click at [81, 32] on link "轮廓" at bounding box center [85, 35] width 18 height 11
select select "**********"
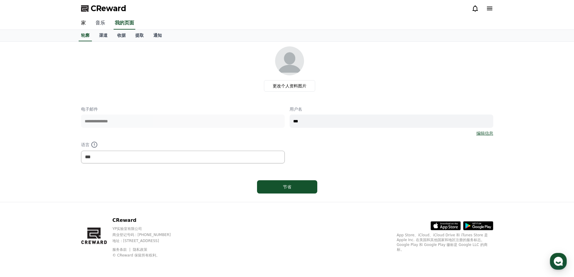
click at [101, 26] on link "音乐" at bounding box center [100, 23] width 19 height 13
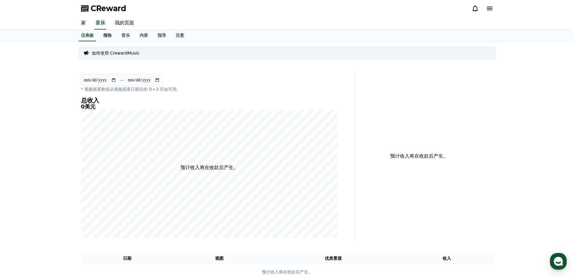
click at [106, 36] on font "报告" at bounding box center [107, 35] width 8 height 5
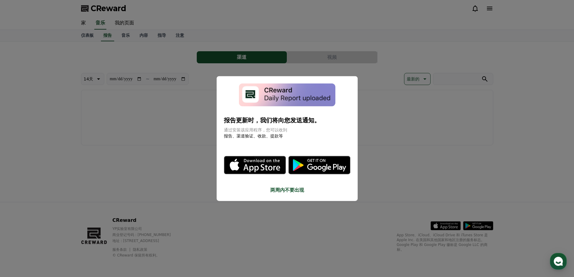
click at [118, 133] on button "关闭模态框" at bounding box center [287, 138] width 574 height 277
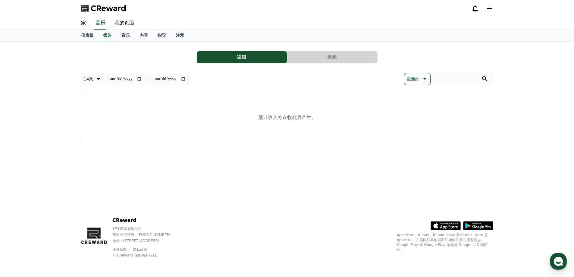
click at [94, 78] on icon at bounding box center [97, 78] width 7 height 7
click at [89, 96] on font "最新的" at bounding box center [90, 94] width 13 height 5
type input "**********"
click at [142, 37] on font "内容" at bounding box center [144, 35] width 8 height 5
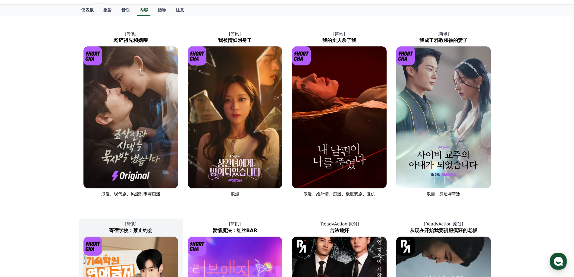
scroll to position [16, 0]
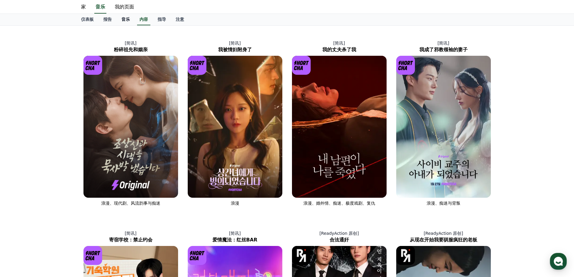
click at [122, 18] on font "音乐" at bounding box center [126, 19] width 8 height 5
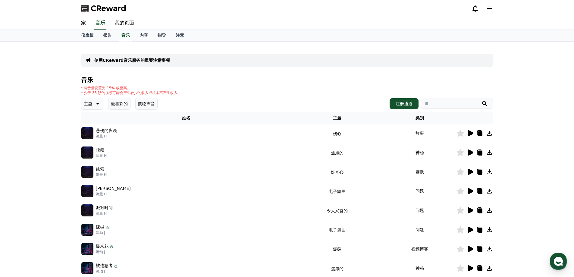
click at [91, 103] on font "主题" at bounding box center [88, 103] width 8 height 5
click at [285, 72] on div "使用CReward音乐服务的重要注意事项 音乐 * 将音量设置为 15% 或更高。 * 少于 35 秒的视频可能会产生较少的收入或根本不产生收入。 主题 主题…" at bounding box center [287, 187] width 413 height 282
click at [274, 81] on h4 "音乐" at bounding box center [287, 80] width 413 height 7
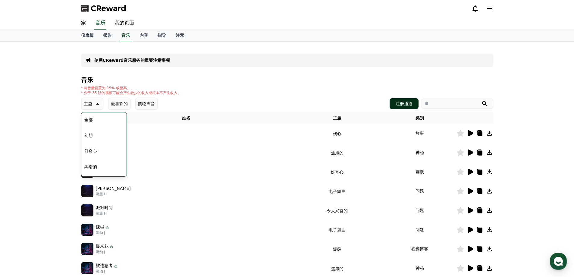
click at [413, 108] on button "注册通道" at bounding box center [404, 103] width 29 height 11
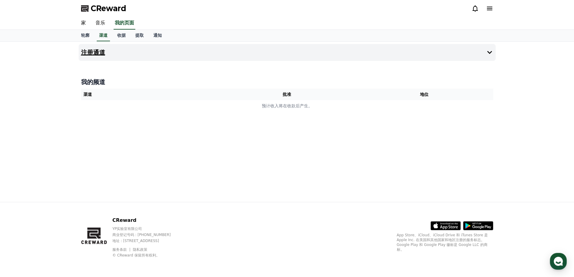
click at [351, 48] on button "注册通道" at bounding box center [287, 52] width 417 height 17
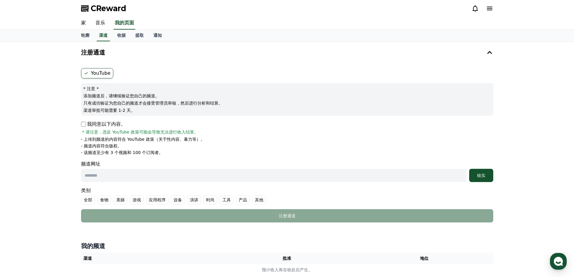
drag, startPoint x: 102, startPoint y: 108, endPoint x: 140, endPoint y: 111, distance: 37.8
click at [140, 111] on p "渠道审批可能需要 1-2 天。" at bounding box center [288, 110] width 408 height 6
drag, startPoint x: 104, startPoint y: 133, endPoint x: 210, endPoint y: 136, distance: 105.3
click at [210, 136] on div "我同意以下内容。 * 请注意，违反 YouTube 政策可能会导致无法进行收入结算。 - 上传到频道的内容符合 YouTube 政策（关于性内容、暴力等）。 …" at bounding box center [287, 138] width 413 height 35
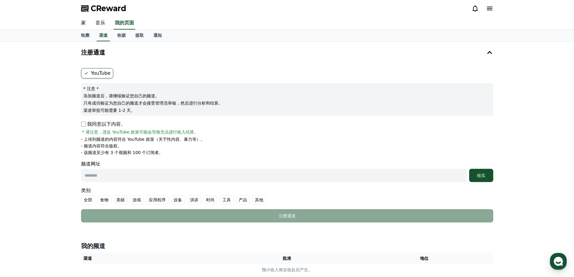
click at [210, 136] on div "我同意以下内容。 * 请注意，违反 YouTube 政策可能会导致无法进行收入结算。 - 上传到频道的内容符合 YouTube 政策（关于性内容、暴力等）。 …" at bounding box center [287, 138] width 413 height 35
drag, startPoint x: 204, startPoint y: 154, endPoint x: 241, endPoint y: 148, distance: 37.4
click at [227, 149] on ul "- 上传到频道的内容符合 YouTube 政策（关于性内容、暴力等）。 - 频道内容符合版权。 - 该频道至少有 3 个视频和 100 个订阅者。" at bounding box center [287, 145] width 413 height 19
click at [243, 148] on li "- 频道内容符合版权。" at bounding box center [287, 146] width 413 height 6
click at [86, 198] on font "全部" at bounding box center [88, 200] width 8 height 5
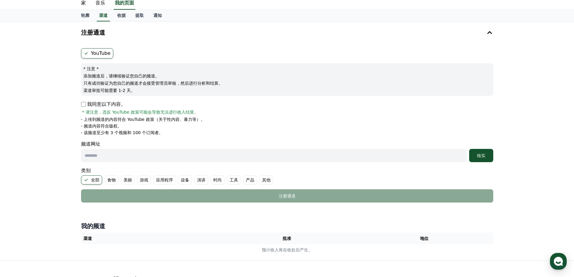
scroll to position [78, 0]
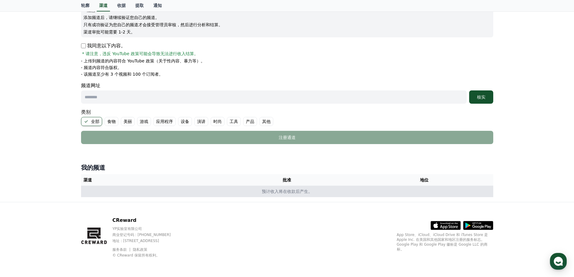
click at [168, 186] on td "预计收入将在收款后产生。" at bounding box center [287, 191] width 413 height 11
drag, startPoint x: 168, startPoint y: 186, endPoint x: 174, endPoint y: 187, distance: 6.4
click at [168, 186] on td "预计收入将在收款后产生。" at bounding box center [287, 191] width 413 height 11
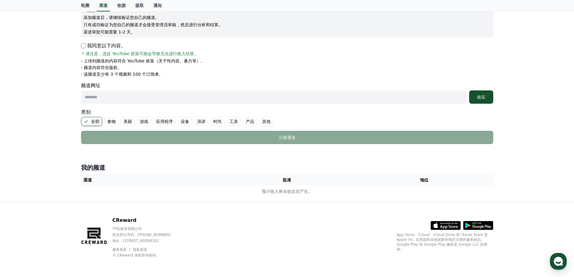
click at [328, 207] on div "CReward YP实验室有限公司 商业登记号码 : [PHONE_NUMBER] 地址 : [STREET_ADDRESS] 服务条款 隐私政策 © CRe…" at bounding box center [287, 239] width 422 height 75
drag, startPoint x: 482, startPoint y: 242, endPoint x: 415, endPoint y: 241, distance: 66.9
click at [415, 241] on font "App Store、iCloud、iCloud Drive 和 iTunes Store 是 Apple Inc. 在美国和其他国家和地区注册的服务标志。Go…" at bounding box center [442, 242] width 91 height 19
drag, startPoint x: 395, startPoint y: 242, endPoint x: 415, endPoint y: 241, distance: 19.9
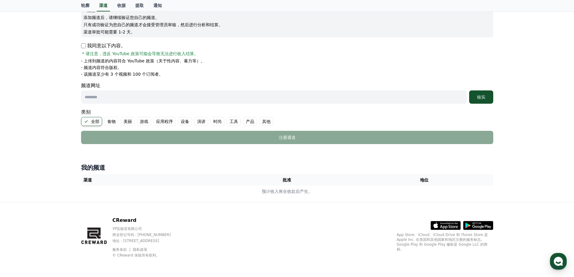
click at [415, 241] on div "CReward YP实验室有限公司 商业登记号码 : [PHONE_NUMBER] 地址 : [STREET_ADDRESS] 服务条款 隐私政策 © CRe…" at bounding box center [287, 239] width 422 height 75
click at [415, 241] on font "App Store、iCloud、iCloud Drive 和 iTunes Store 是 Apple Inc. 在美国和其他国家和地区注册的服务标志。Go…" at bounding box center [442, 242] width 91 height 19
click at [60, 206] on div "CReward YP实验室有限公司 商业登记号码 : [PHONE_NUMBER] 地址 : [STREET_ADDRESS] 服务条款 隐私政策 © CRe…" at bounding box center [287, 239] width 574 height 75
